Goal: Communication & Community: Share content

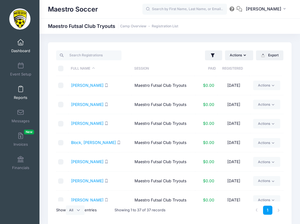
click at [21, 89] on span at bounding box center [21, 89] width 0 height 6
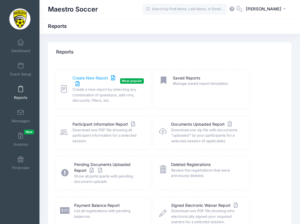
click at [88, 78] on link "Create New Report" at bounding box center [95, 81] width 45 height 12
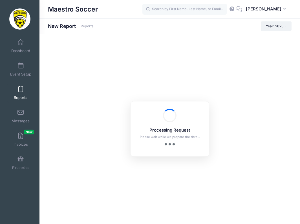
checkbox input "true"
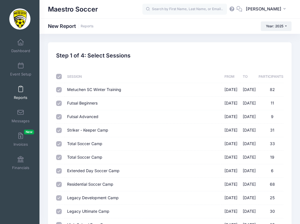
click at [60, 79] on input "checkbox" at bounding box center [59, 77] width 6 height 6
checkbox input "false"
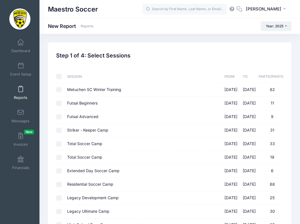
checkbox input "false"
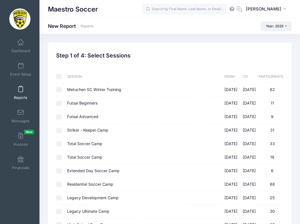
checkbox input "false"
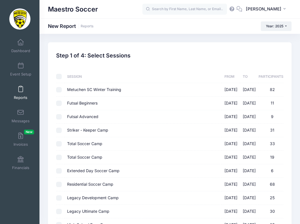
checkbox input "false"
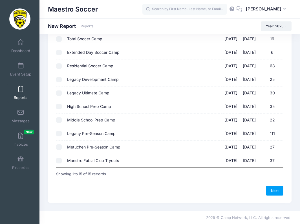
scroll to position [119, 0]
click at [60, 161] on input "Maestro Futsal Club Tryouts 09/19/2025 - 09/19/2025 37" at bounding box center [59, 161] width 6 height 6
checkbox input "true"
click at [274, 189] on link "Next" at bounding box center [274, 191] width 17 height 10
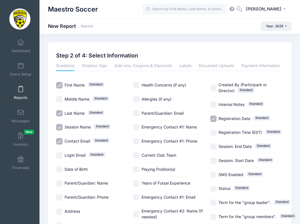
click at [78, 129] on span "Session Name" at bounding box center [78, 127] width 26 height 5
checkbox input "false"
click at [78, 141] on span "Contact Email" at bounding box center [77, 141] width 25 height 5
checkbox input "false"
click at [231, 118] on span "Registration Date" at bounding box center [235, 118] width 32 height 5
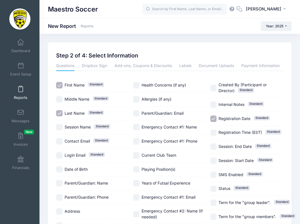
checkbox input "false"
click at [73, 170] on span "Date of Birth" at bounding box center [76, 169] width 23 height 5
checkbox input "true"
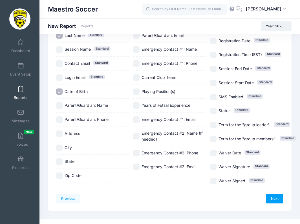
scroll to position [84, 0]
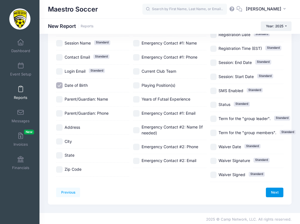
click at [275, 192] on link "Next" at bounding box center [274, 193] width 17 height 10
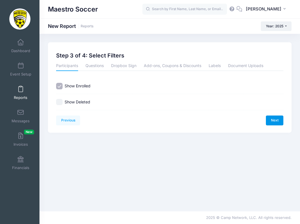
click at [282, 119] on link "Next" at bounding box center [274, 121] width 17 height 10
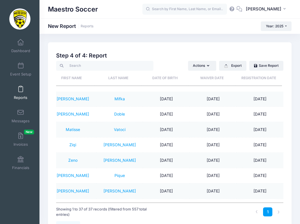
click at [170, 79] on th "Date of Birth" at bounding box center [165, 78] width 47 height 15
click at [172, 79] on th "Date of Birth" at bounding box center [165, 78] width 47 height 15
click at [171, 80] on th "Date of Birth" at bounding box center [165, 78] width 47 height 15
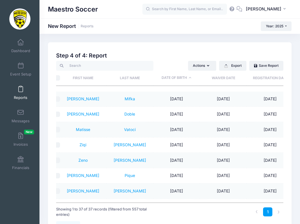
scroll to position [0, 3]
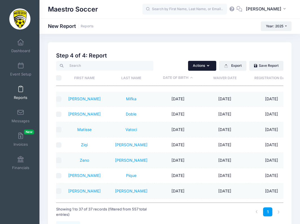
click at [209, 66] on icon "button" at bounding box center [209, 66] width 5 height 0
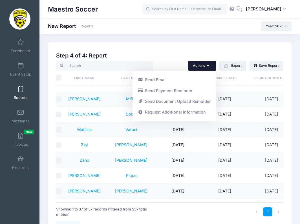
click at [209, 66] on icon "button" at bounding box center [209, 66] width 5 height 0
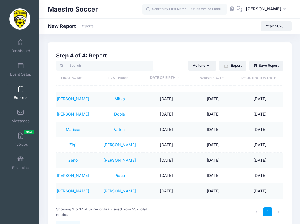
scroll to position [0, 16]
click at [233, 69] on button "Export" at bounding box center [232, 66] width 27 height 10
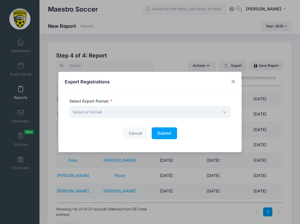
click at [145, 108] on span "Select a format" at bounding box center [149, 112] width 161 height 12
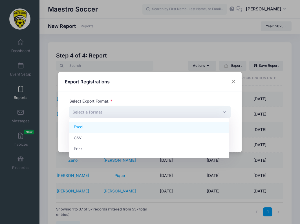
select select "excel"
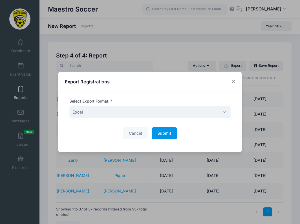
click at [159, 129] on button "Submit Please wait..." at bounding box center [164, 134] width 25 height 12
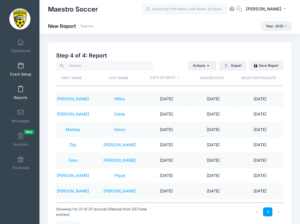
click at [19, 72] on span "Event Setup" at bounding box center [20, 74] width 21 height 5
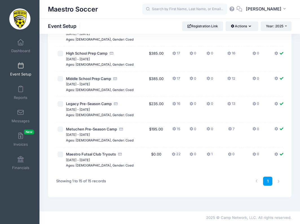
scroll to position [338, 0]
click at [172, 155] on icon at bounding box center [174, 155] width 5 height 0
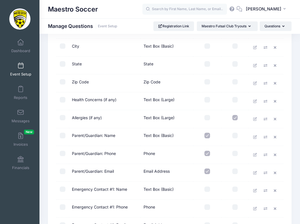
scroll to position [193, 0]
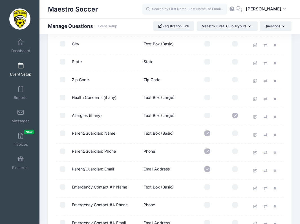
click at [26, 68] on link "Event Setup" at bounding box center [20, 70] width 27 height 20
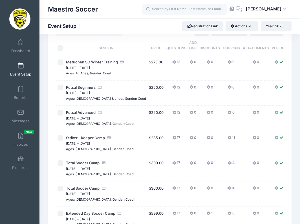
scroll to position [26, 0]
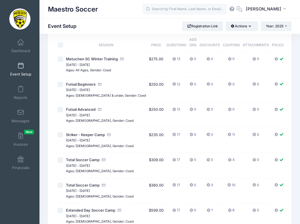
click at [172, 135] on icon at bounding box center [174, 135] width 5 height 0
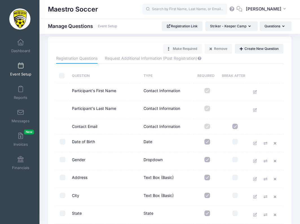
scroll to position [9, 0]
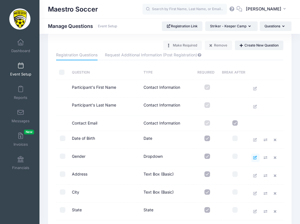
click at [254, 157] on icon at bounding box center [255, 158] width 5 height 4
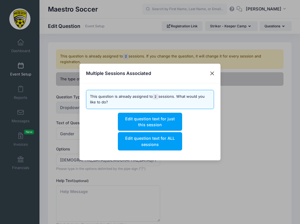
click at [210, 75] on button "Close" at bounding box center [212, 74] width 10 height 10
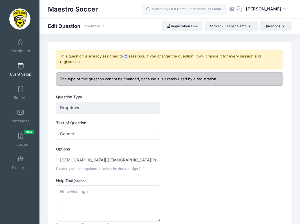
click at [21, 68] on span at bounding box center [21, 66] width 0 height 6
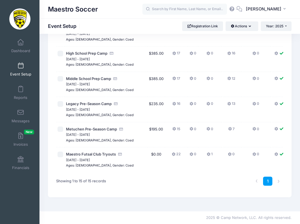
scroll to position [309, 0]
click at [172, 155] on icon at bounding box center [174, 155] width 5 height 0
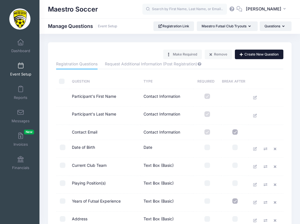
click at [244, 57] on button "Create New Question" at bounding box center [259, 55] width 49 height 10
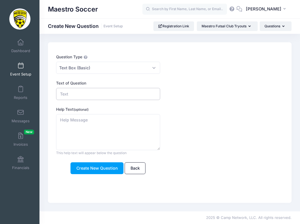
click at [88, 93] on input "Text of Question" at bounding box center [108, 94] width 104 height 12
type input "Gender"
click at [91, 65] on span "Text Box (Basic)" at bounding box center [108, 68] width 104 height 12
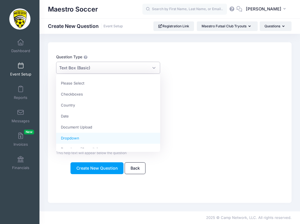
select select "dropdown_select"
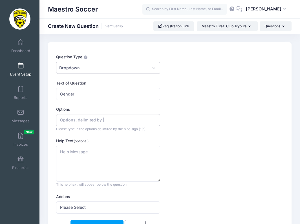
click at [84, 122] on input "Options" at bounding box center [108, 120] width 104 height 12
click at [118, 133] on form "Question Type Please Select Checkboxes Country Date Document Upload Dropdown Dr…" at bounding box center [160, 143] width 208 height 178
click at [146, 122] on input "Male | Female | Prefer not to say|Female|Prefer Not To Say" at bounding box center [108, 120] width 104 height 12
type input "Male | Female | Prefer not to say"
click at [193, 146] on div "Help Text (optional) This help text will appear below the question This text wi…" at bounding box center [160, 162] width 208 height 49
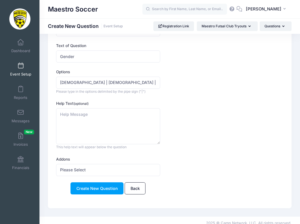
scroll to position [37, 0]
click at [90, 185] on button "Create New Question" at bounding box center [97, 189] width 53 height 12
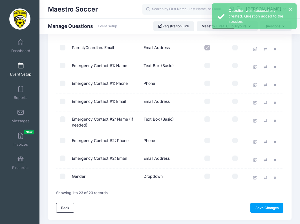
scroll to position [316, 0]
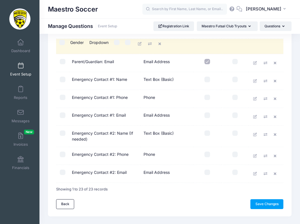
drag, startPoint x: 115, startPoint y: 177, endPoint x: 115, endPoint y: 44, distance: 132.6
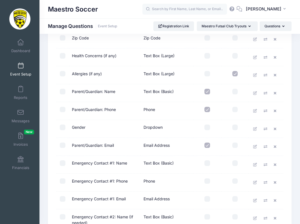
scroll to position [218, 0]
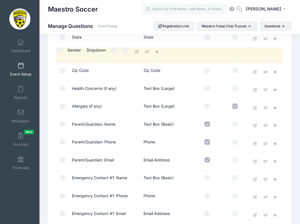
drag, startPoint x: 96, startPoint y: 148, endPoint x: 94, endPoint y: 53, distance: 94.6
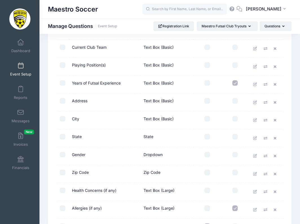
scroll to position [118, 0]
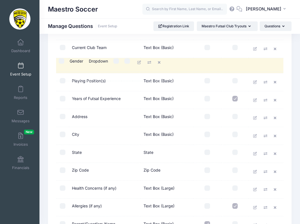
drag, startPoint x: 94, startPoint y: 155, endPoint x: 94, endPoint y: 61, distance: 94.0
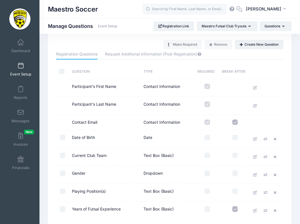
scroll to position [5, 0]
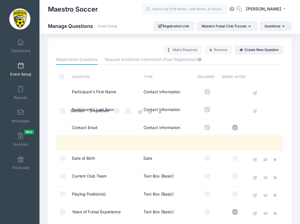
drag, startPoint x: 93, startPoint y: 179, endPoint x: 93, endPoint y: 111, distance: 68.0
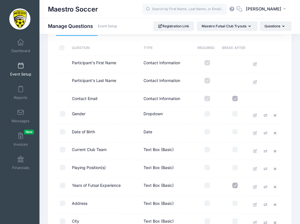
scroll to position [34, 0]
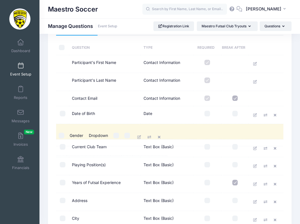
drag, startPoint x: 96, startPoint y: 114, endPoint x: 95, endPoint y: 136, distance: 22.0
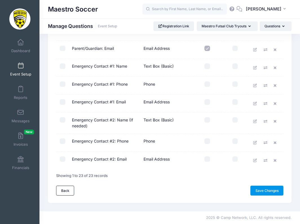
scroll to position [332, 0]
click at [259, 192] on link "Save Changes" at bounding box center [267, 191] width 33 height 10
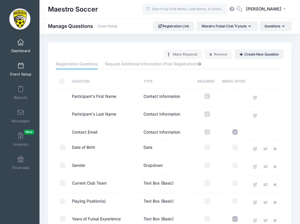
click at [21, 50] on span "Dashboard" at bounding box center [20, 51] width 19 height 5
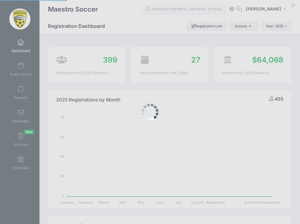
select select
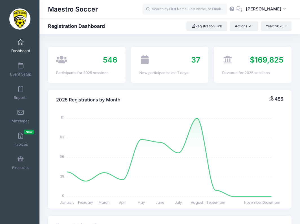
click at [21, 49] on span "Dashboard" at bounding box center [20, 51] width 19 height 5
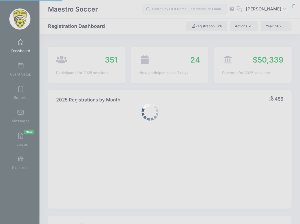
select select
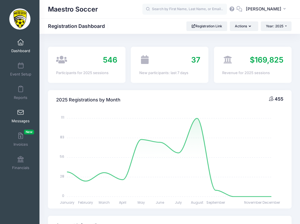
click at [21, 110] on span at bounding box center [21, 113] width 0 height 6
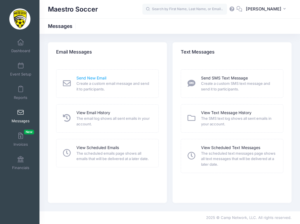
click at [98, 79] on link "Send New Email" at bounding box center [91, 78] width 30 height 6
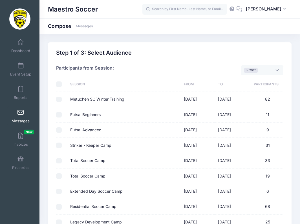
click at [60, 85] on input "checkbox" at bounding box center [59, 85] width 6 height 6
checkbox input "true"
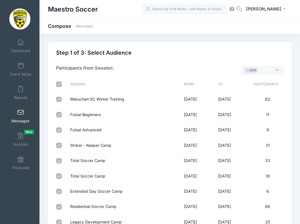
checkbox input "true"
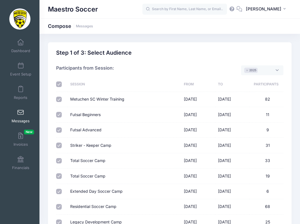
checkbox input "true"
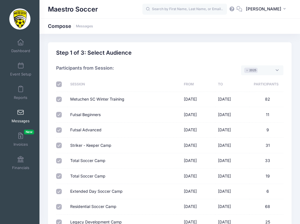
checkbox input "true"
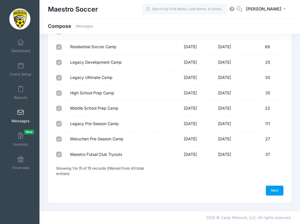
scroll to position [160, 0]
click at [60, 157] on input "Maestro Futsal Club Tryouts" at bounding box center [59, 155] width 6 height 6
checkbox input "false"
click at [277, 192] on link "Next" at bounding box center [274, 191] width 17 height 10
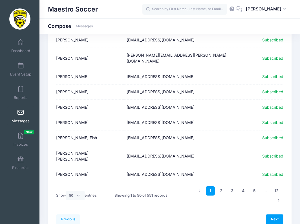
scroll to position [699, 0]
select select "-1"
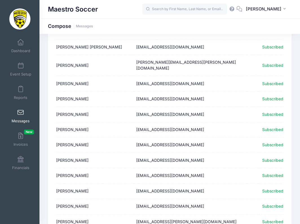
scroll to position [8190, 0]
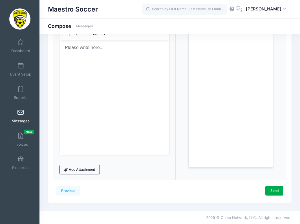
scroll to position [79, 0]
click at [68, 194] on link "Previous" at bounding box center [68, 192] width 24 height 10
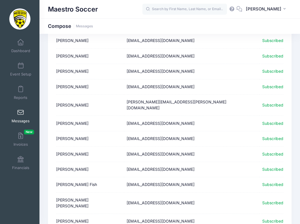
scroll to position [0, 0]
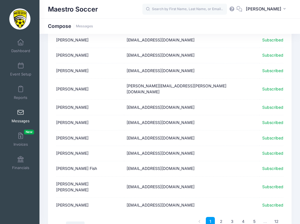
select select "-1"
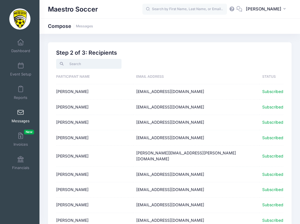
click at [78, 66] on input "search" at bounding box center [88, 64] width 65 height 10
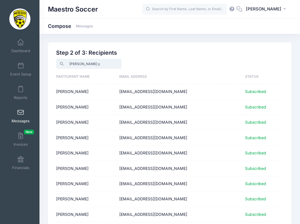
type input "Ryan yi"
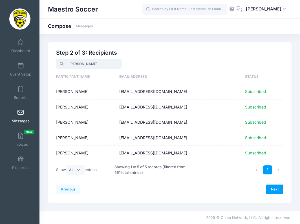
click at [121, 65] on input "Ryan yi" at bounding box center [88, 64] width 65 height 10
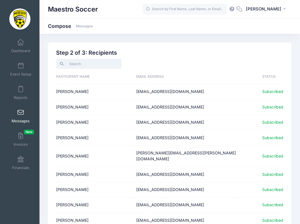
click at [120, 65] on input "search" at bounding box center [88, 64] width 65 height 10
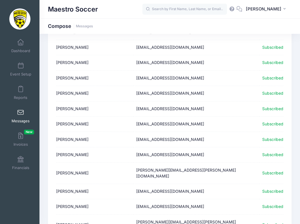
scroll to position [8395, 0]
click at [19, 95] on span "Reports" at bounding box center [21, 97] width 14 height 5
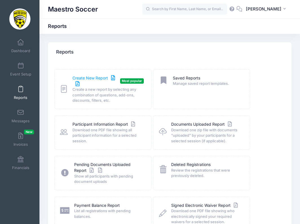
click at [96, 81] on link "Create New Report" at bounding box center [95, 81] width 45 height 12
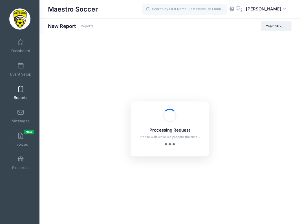
checkbox input "true"
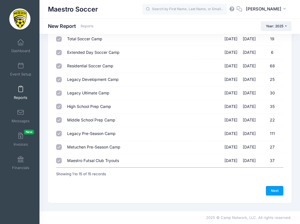
scroll to position [119, 0]
click at [62, 161] on td at bounding box center [60, 160] width 8 height 13
click at [60, 161] on input "Maestro Futsal Club Tryouts [DATE] - [DATE] 37" at bounding box center [59, 161] width 6 height 6
checkbox input "false"
click at [273, 187] on link "Next" at bounding box center [274, 191] width 17 height 10
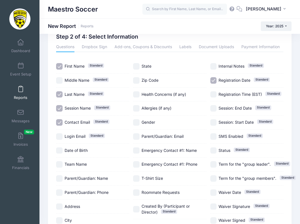
scroll to position [19, 0]
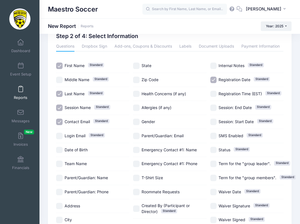
click at [60, 64] on input "First Name Standard" at bounding box center [59, 66] width 6 height 6
checkbox input "false"
click at [61, 97] on div "Last Name Standard" at bounding box center [92, 94] width 73 height 14
checkbox input "false"
click at [62, 109] on input "Session Name Standard" at bounding box center [59, 108] width 6 height 6
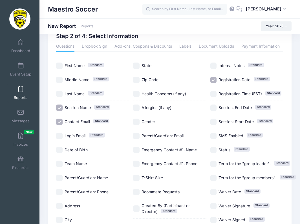
checkbox input "false"
click at [214, 77] on input "Registration Date Standard" at bounding box center [214, 80] width 6 height 6
checkbox input "false"
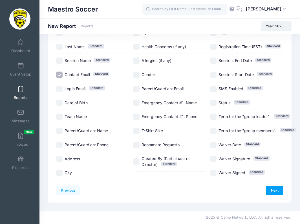
scroll to position [152, 0]
click at [269, 186] on link "Next" at bounding box center [274, 191] width 17 height 10
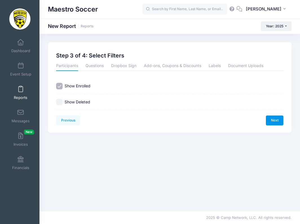
scroll to position [0, 0]
click at [275, 120] on link "Next" at bounding box center [274, 121] width 17 height 10
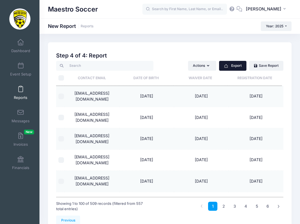
click at [230, 65] on button "Export" at bounding box center [232, 66] width 27 height 10
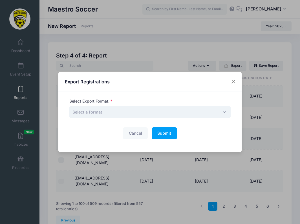
click at [187, 114] on span "Select a format" at bounding box center [149, 112] width 161 height 12
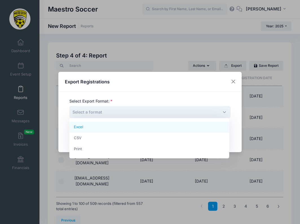
select select "excel"
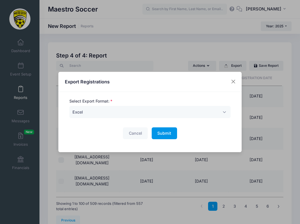
click at [167, 132] on span "Submit" at bounding box center [164, 133] width 14 height 5
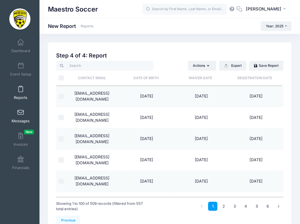
click at [21, 110] on span at bounding box center [21, 113] width 0 height 6
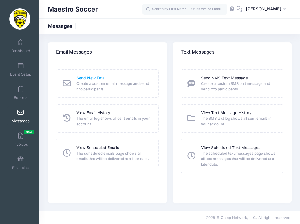
click at [101, 80] on link "Send New Email" at bounding box center [91, 78] width 30 height 6
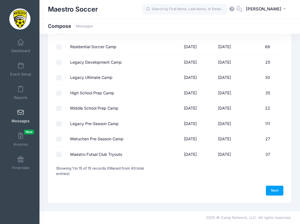
scroll to position [160, 0]
click at [277, 193] on link "Next" at bounding box center [274, 191] width 17 height 10
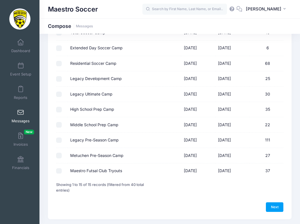
scroll to position [149, 0]
click at [61, 50] on input "Extended Day Soccer Camp" at bounding box center [59, 48] width 6 height 6
checkbox input "true"
click at [274, 210] on link "Next" at bounding box center [274, 208] width 17 height 10
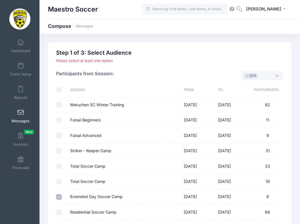
select select "50"
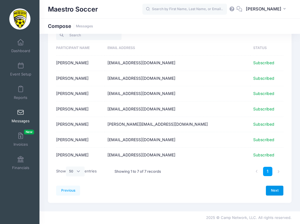
scroll to position [29, 0]
click at [273, 191] on link "Next" at bounding box center [274, 191] width 17 height 10
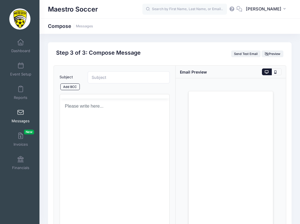
scroll to position [0, 0]
click at [77, 87] on link "Add BCC" at bounding box center [69, 87] width 19 height 7
click at [97, 92] on span at bounding box center [108, 92] width 31 height 5
click at [26, 49] on span "Dashboard" at bounding box center [20, 51] width 19 height 5
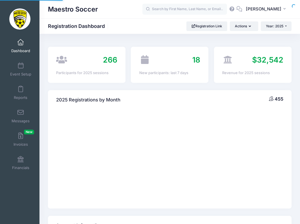
select select
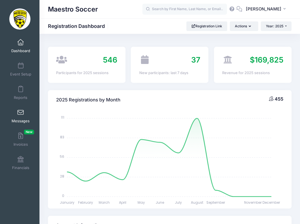
click at [23, 118] on link "Messages" at bounding box center [20, 116] width 27 height 20
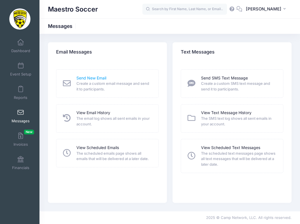
click at [97, 78] on link "Send New Email" at bounding box center [91, 78] width 30 height 6
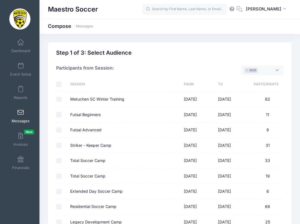
click at [61, 84] on input "checkbox" at bounding box center [59, 85] width 6 height 6
checkbox input "true"
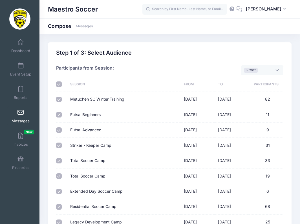
checkbox input "true"
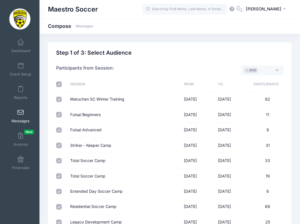
checkbox input "true"
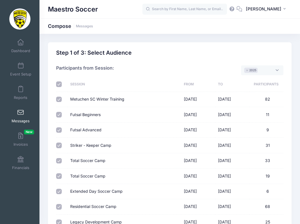
checkbox input "true"
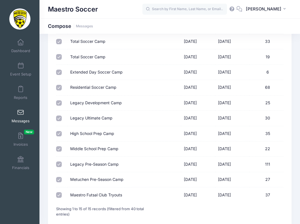
scroll to position [131, 0]
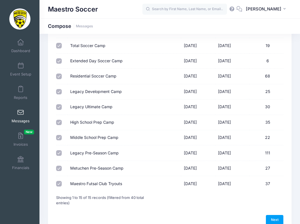
click at [86, 183] on label "Maestro Futsal Club Tryouts" at bounding box center [96, 184] width 52 height 6
click at [62, 183] on input "Maestro Futsal Club Tryouts" at bounding box center [59, 184] width 6 height 6
checkbox input "false"
click at [275, 218] on link "Next" at bounding box center [274, 220] width 17 height 10
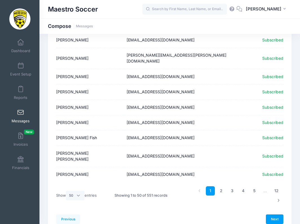
scroll to position [699, 0]
select select "-1"
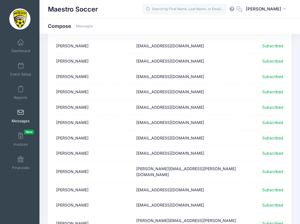
scroll to position [8395, 0]
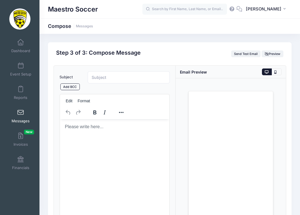
scroll to position [0, 0]
click at [84, 27] on link "Messages" at bounding box center [84, 26] width 17 height 4
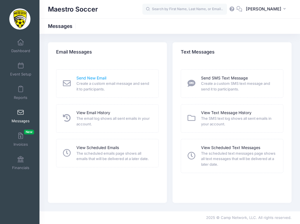
click at [96, 79] on link "Send New Email" at bounding box center [91, 78] width 30 height 6
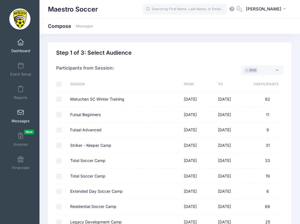
click at [20, 49] on span "Dashboard" at bounding box center [20, 51] width 19 height 5
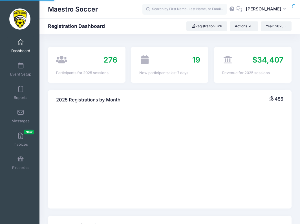
select select
